Goal: Check status: Check status

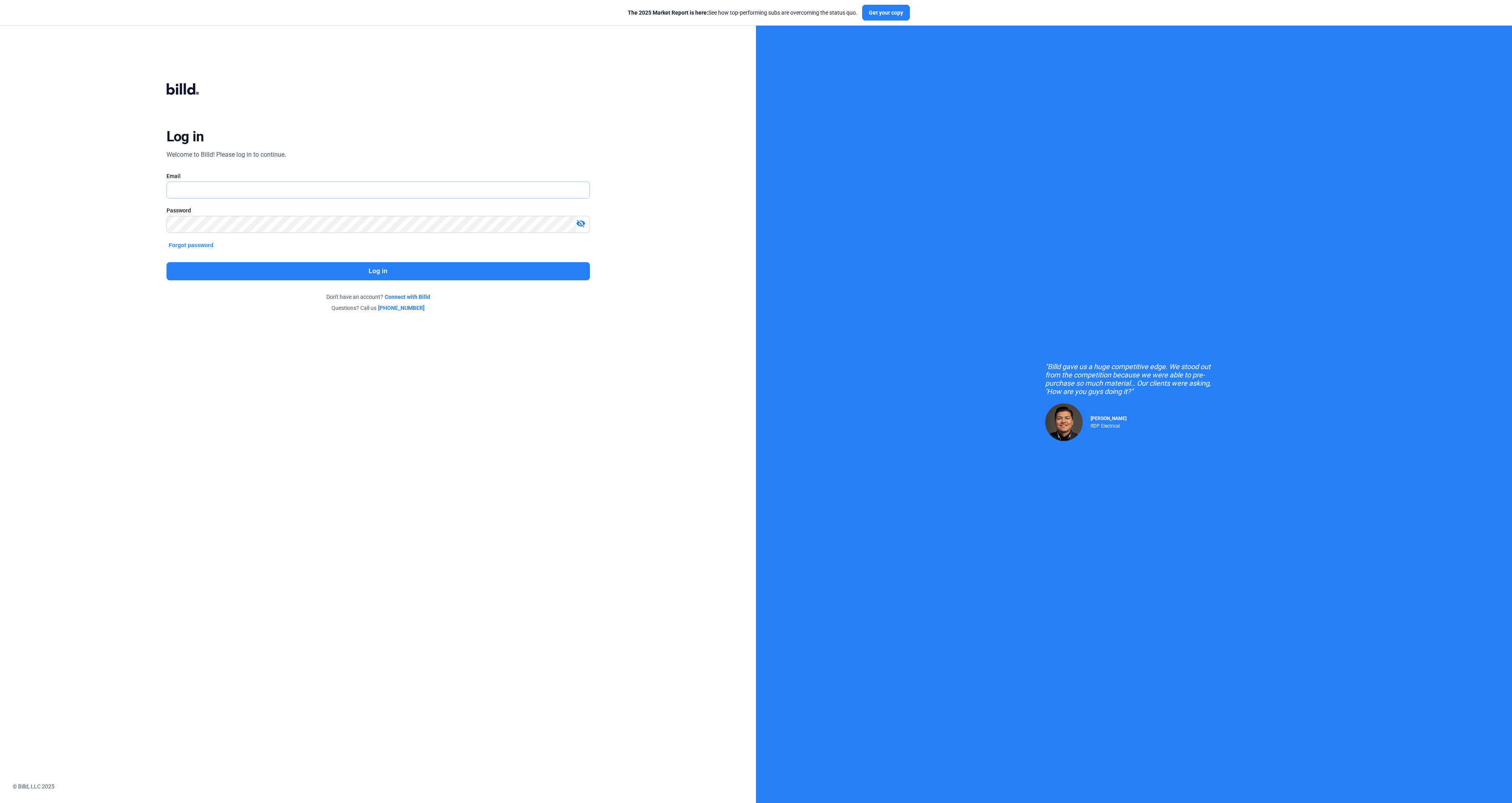
type input "[EMAIL_ADDRESS][DOMAIN_NAME]"
click at [412, 277] on button "Log in" at bounding box center [377, 271] width 423 height 18
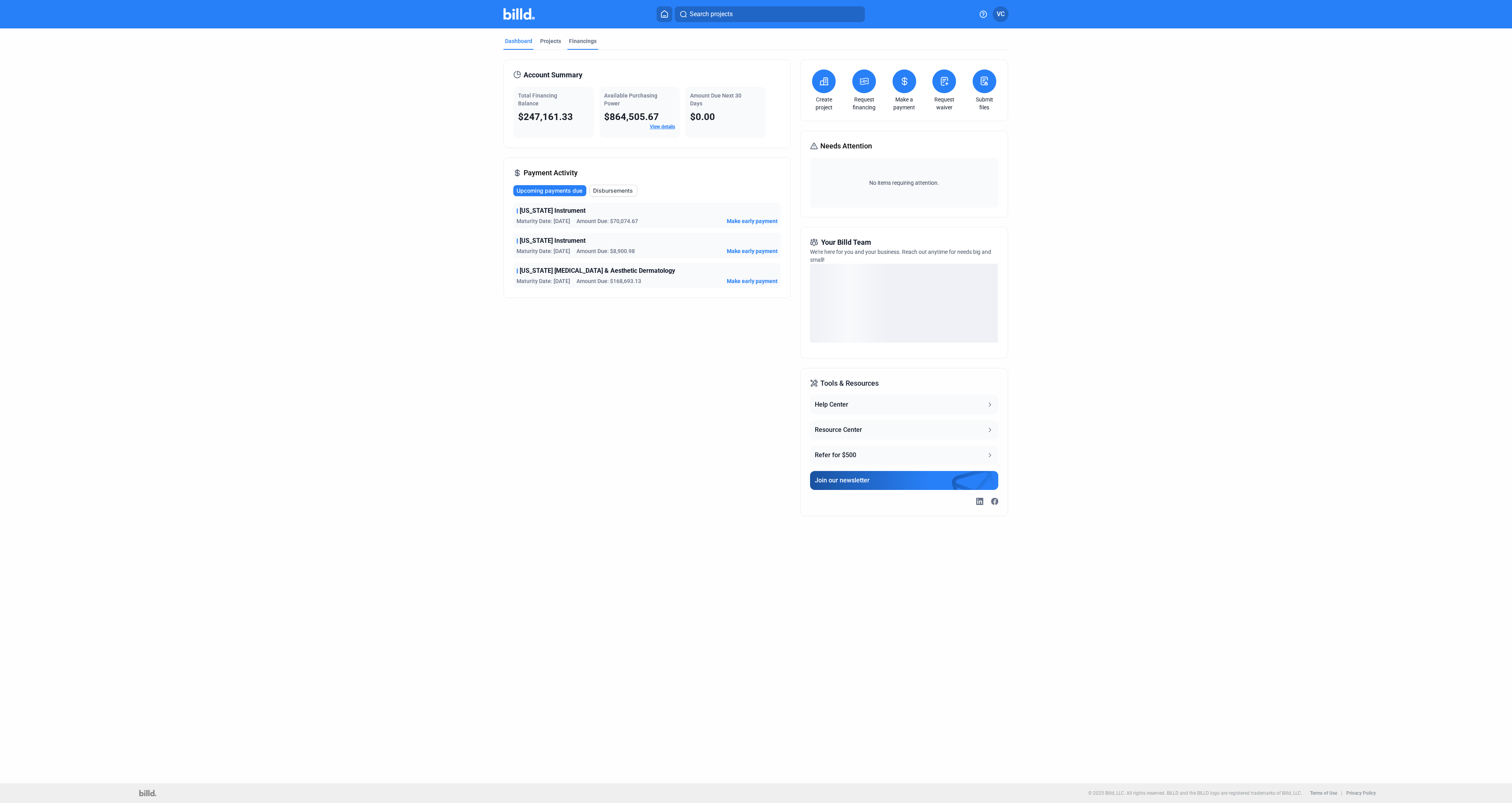
click at [576, 37] on div "Financings" at bounding box center [583, 41] width 28 height 8
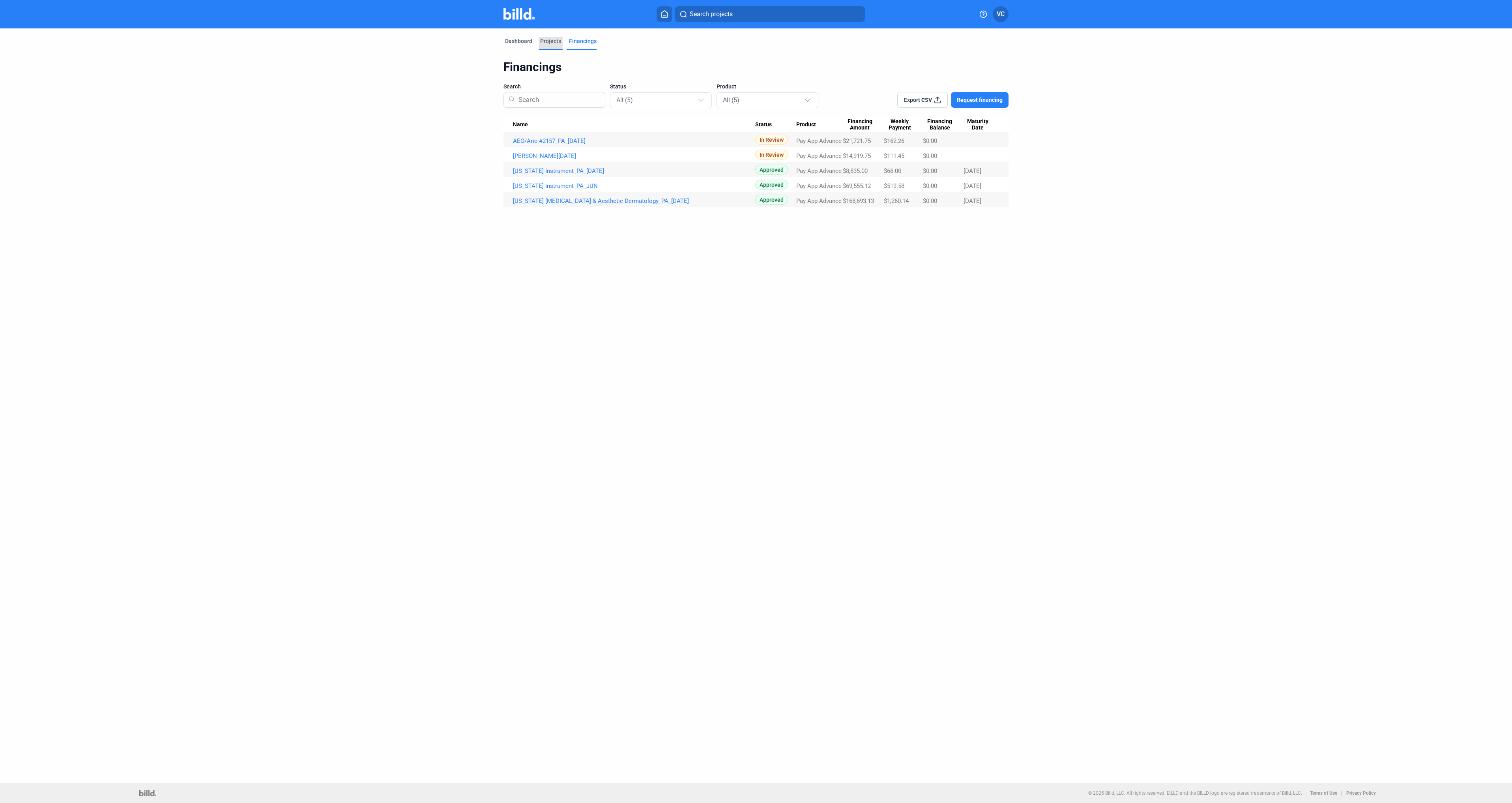
click at [547, 43] on div "Projects" at bounding box center [550, 41] width 21 height 8
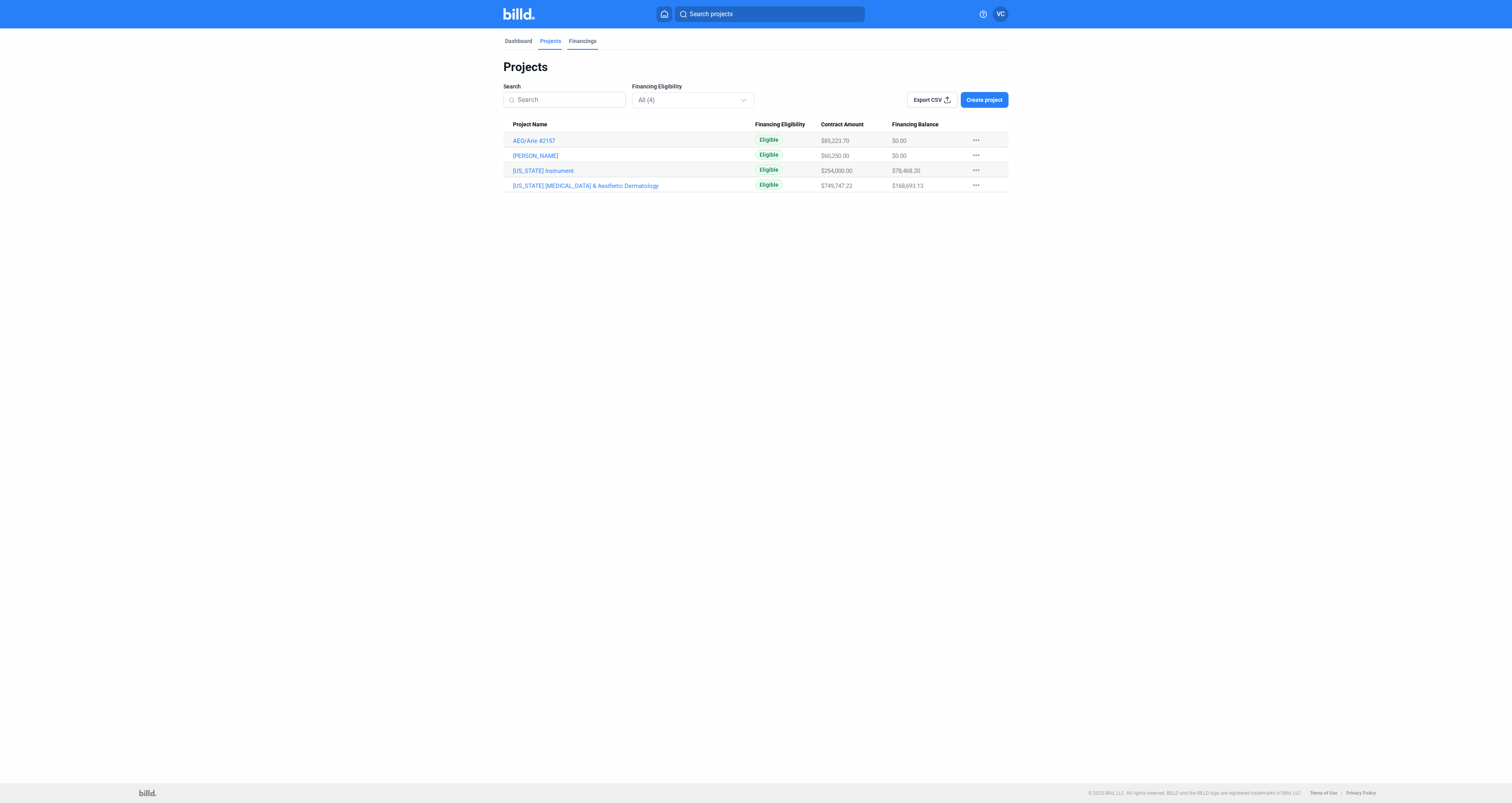
click at [581, 41] on div "Financings" at bounding box center [583, 41] width 28 height 8
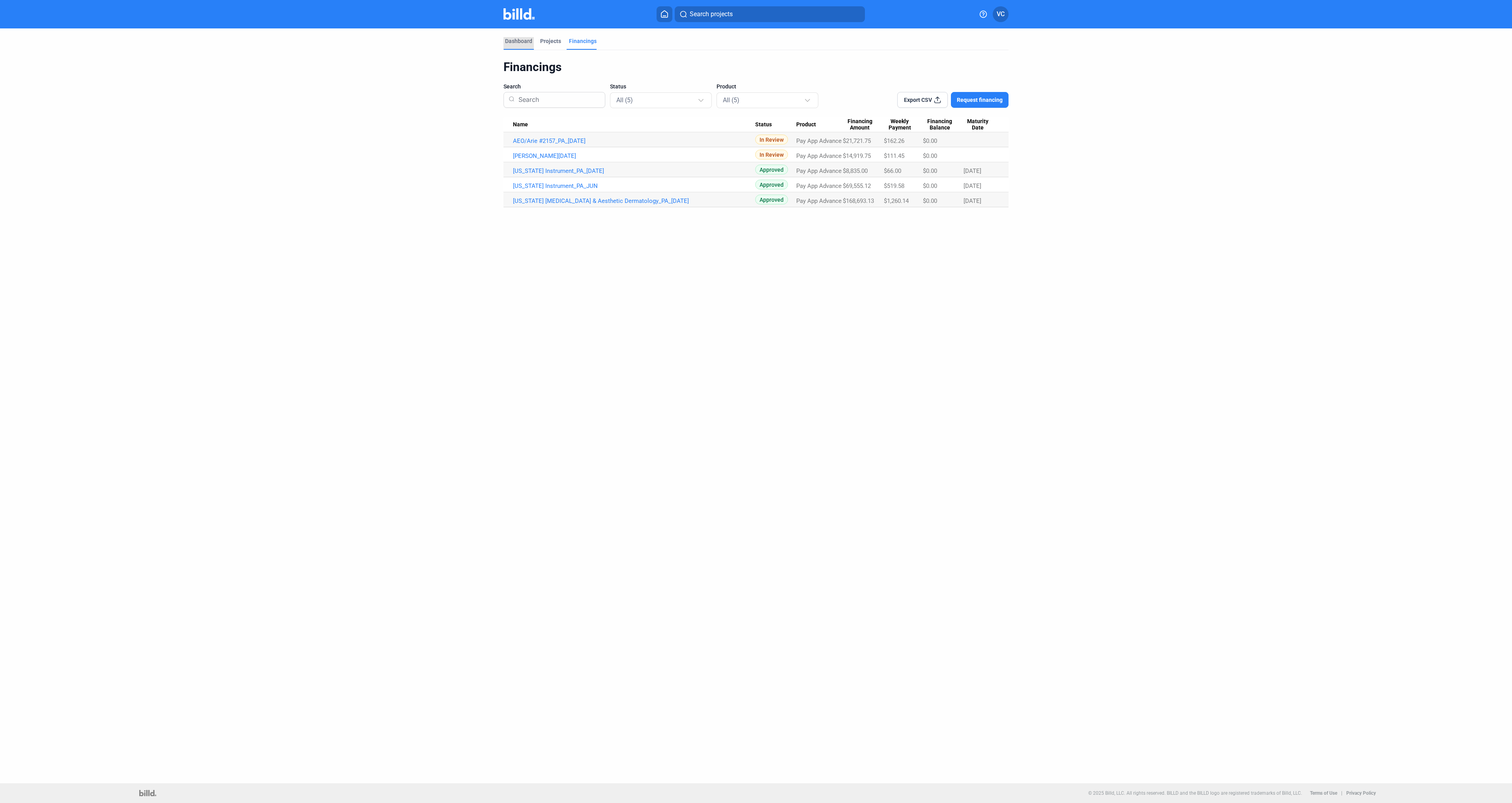
click at [526, 40] on div "Dashboard" at bounding box center [519, 41] width 28 height 8
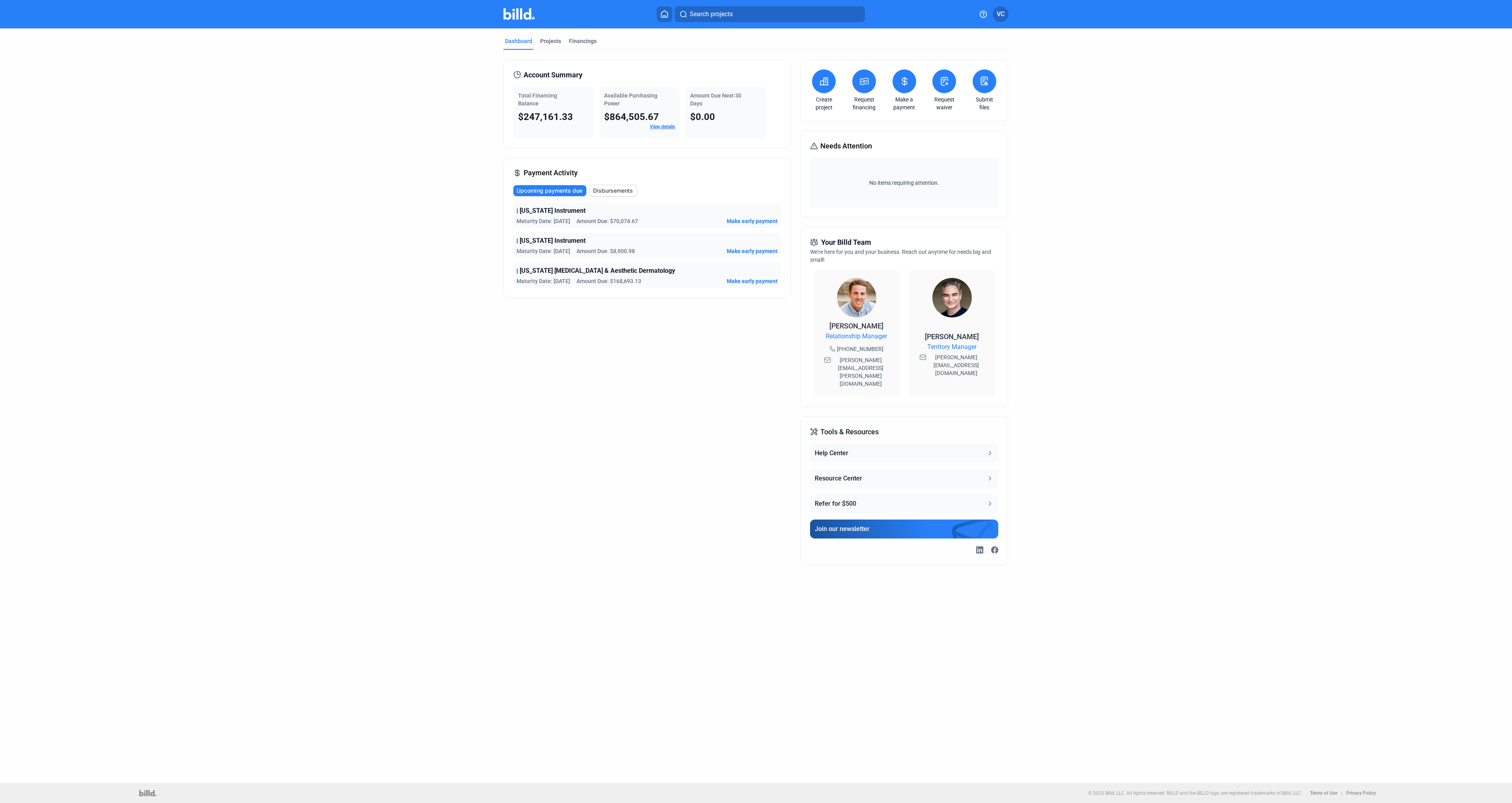
click at [668, 129] on link "View details" at bounding box center [662, 127] width 25 height 6
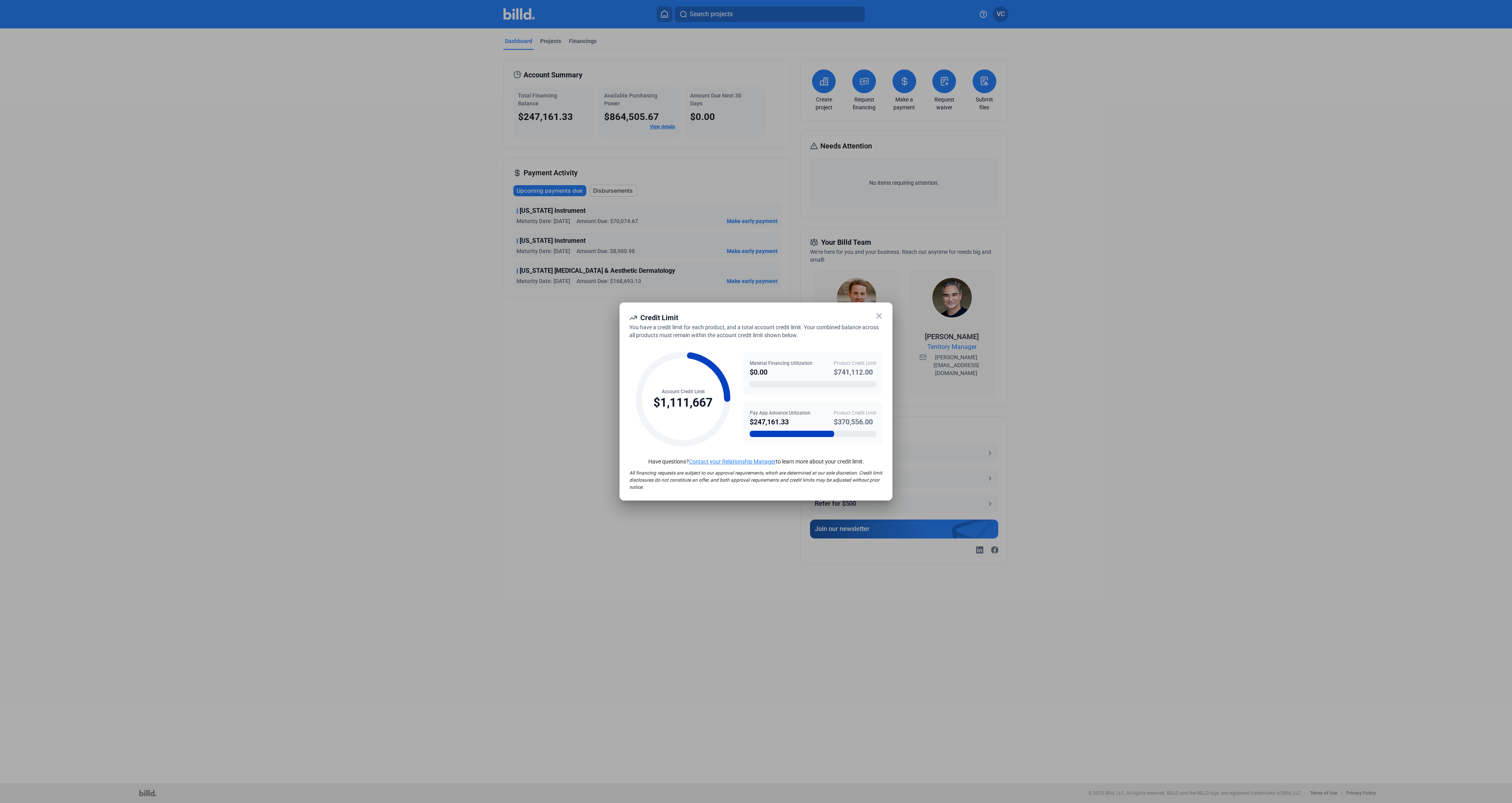
click at [878, 318] on icon at bounding box center [879, 315] width 9 height 9
